Goal: Transaction & Acquisition: Purchase product/service

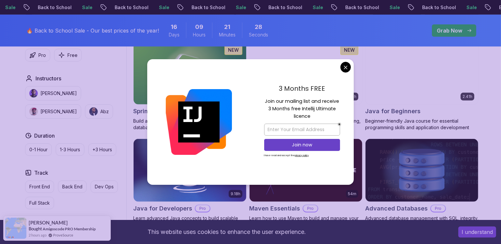
scroll to position [237, 0]
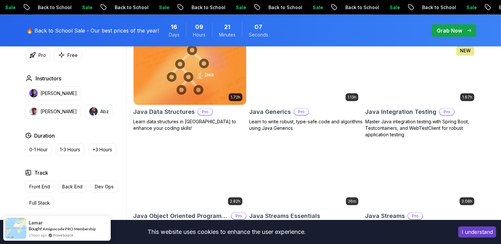
scroll to position [947, 0]
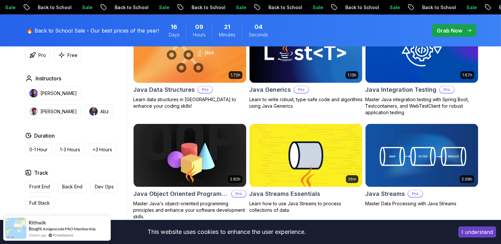
click at [465, 27] on div "Grab Now" at bounding box center [454, 31] width 35 height 8
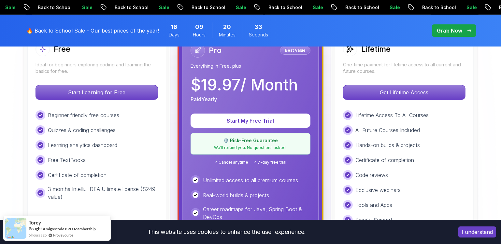
scroll to position [207, 0]
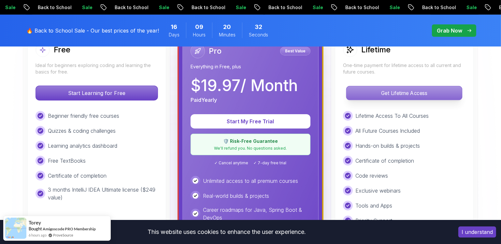
click at [419, 94] on p "Get Lifetime Access" at bounding box center [404, 93] width 116 height 14
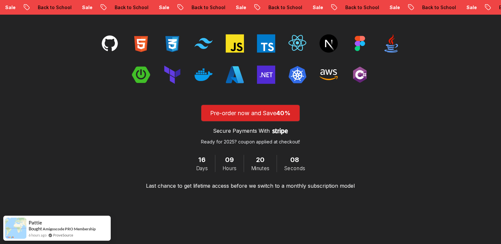
scroll to position [1154, 0]
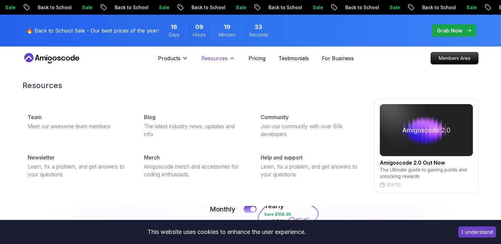
click at [231, 59] on icon at bounding box center [232, 59] width 3 height 2
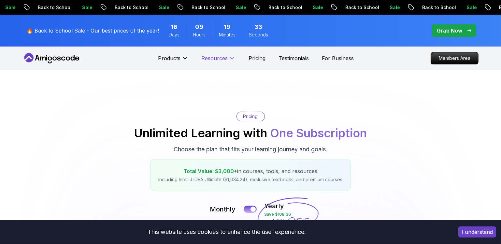
click at [230, 59] on icon at bounding box center [232, 58] width 7 height 7
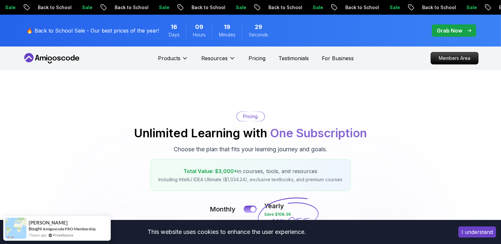
click at [48, 59] on icon at bounding box center [50, 59] width 4 height 4
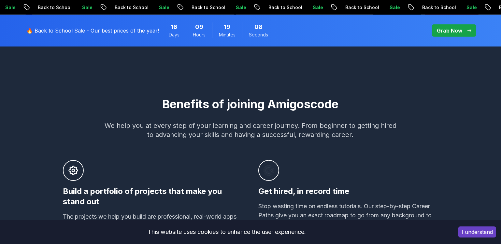
scroll to position [473, 0]
